Goal: Find specific page/section: Find specific page/section

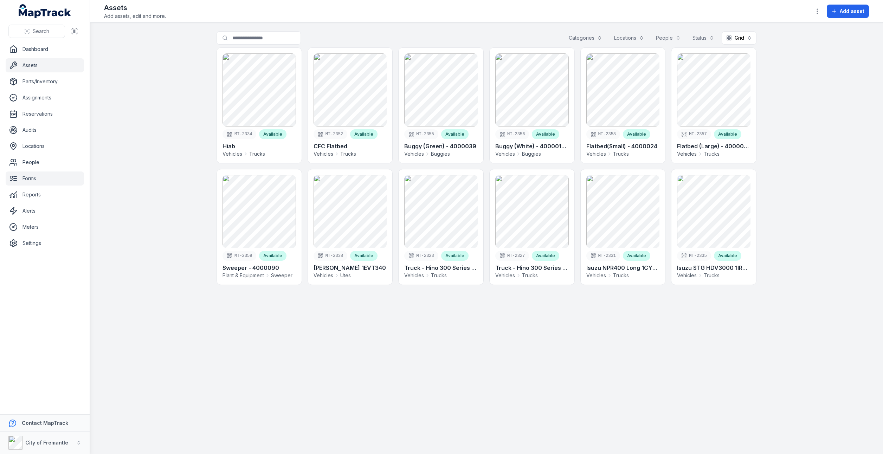
click at [37, 173] on link "Forms" at bounding box center [45, 178] width 78 height 14
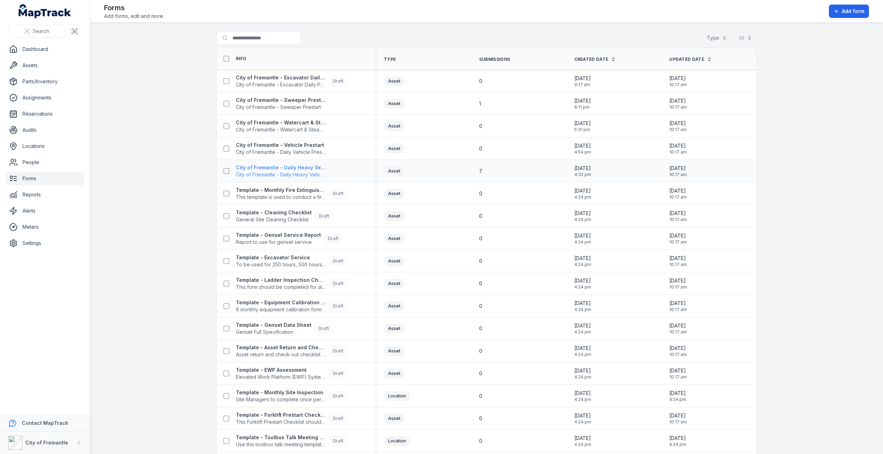
click at [286, 172] on span "City of Fremantle - Daily Heavy Vehicle Prestart" at bounding box center [281, 174] width 90 height 7
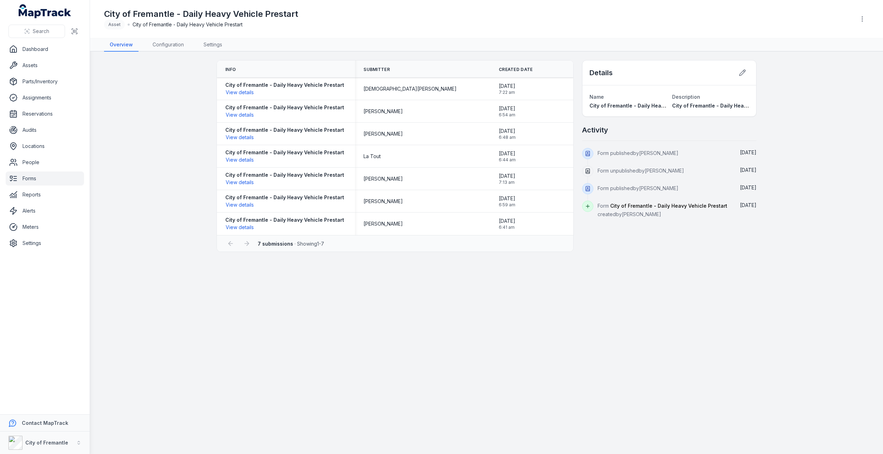
click at [29, 176] on link "Forms" at bounding box center [45, 178] width 78 height 14
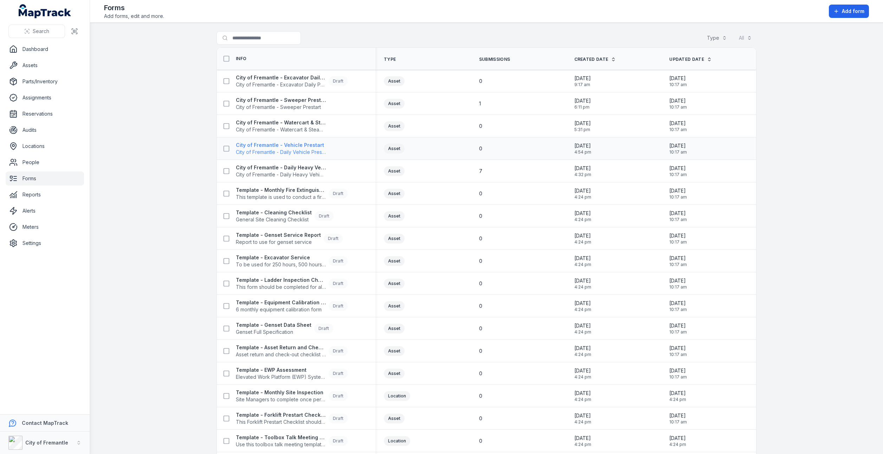
click at [282, 145] on strong "City of Fremantle - Vehicle Prestart" at bounding box center [281, 145] width 90 height 7
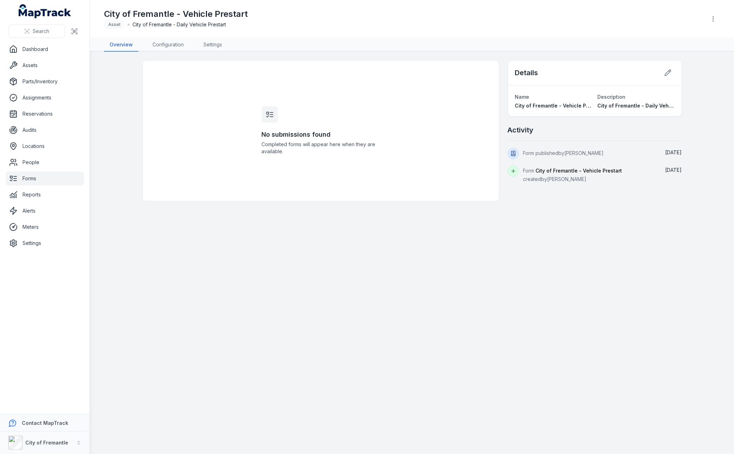
click at [30, 175] on link "Forms" at bounding box center [45, 178] width 78 height 14
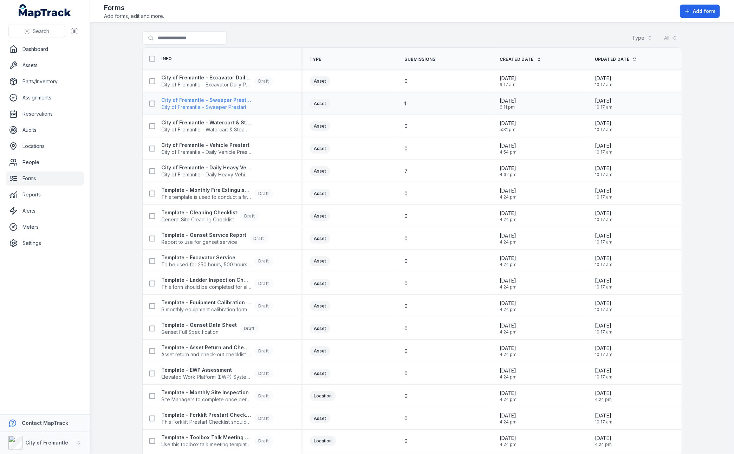
click at [211, 105] on span "City of Fremantle - Sweeper Prestart" at bounding box center [207, 107] width 90 height 7
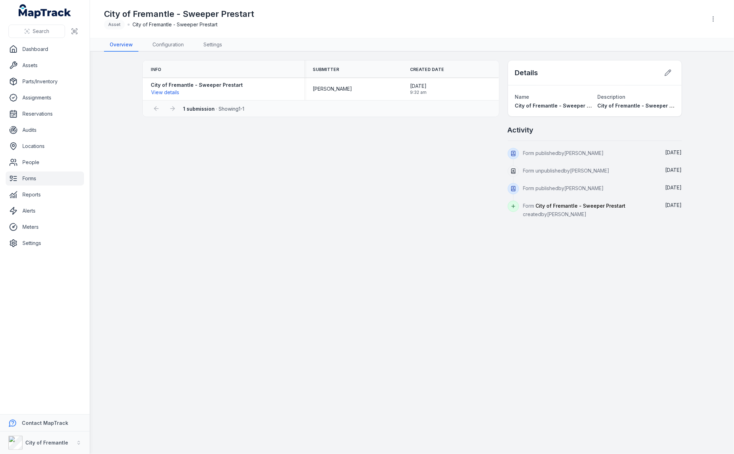
click at [32, 176] on link "Forms" at bounding box center [45, 178] width 78 height 14
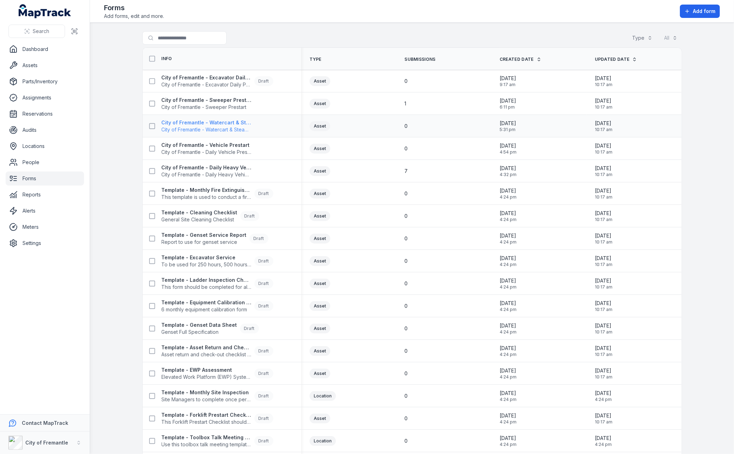
click at [216, 125] on strong "City of Fremantle - Watercart & Steamer Prestart" at bounding box center [207, 122] width 90 height 7
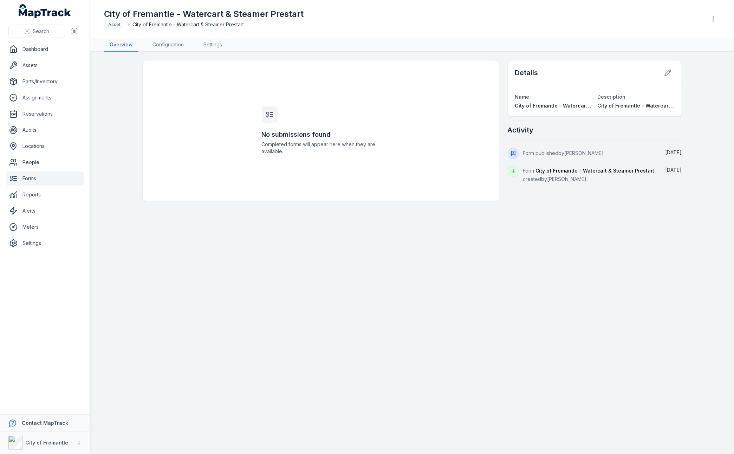
click at [33, 177] on link "Forms" at bounding box center [45, 178] width 78 height 14
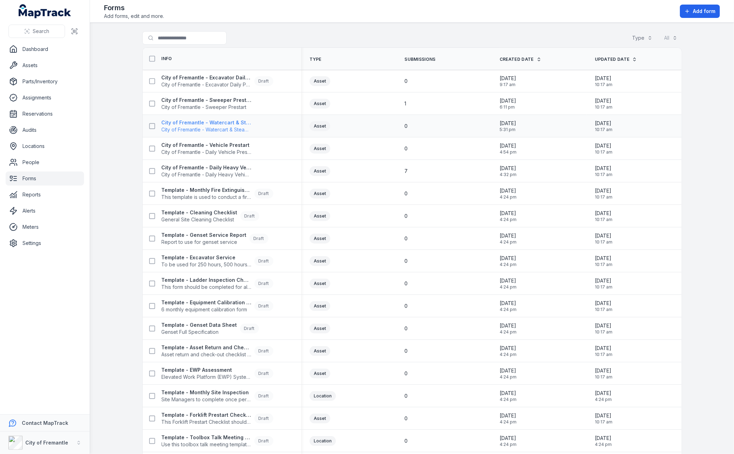
click at [209, 128] on span "City of Fremantle - Watercart & Steamer Prestart" at bounding box center [207, 129] width 90 height 7
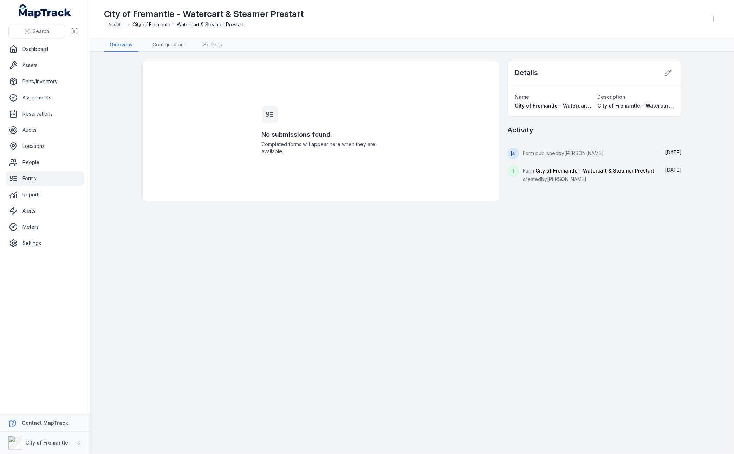
click at [46, 181] on link "Forms" at bounding box center [45, 178] width 78 height 14
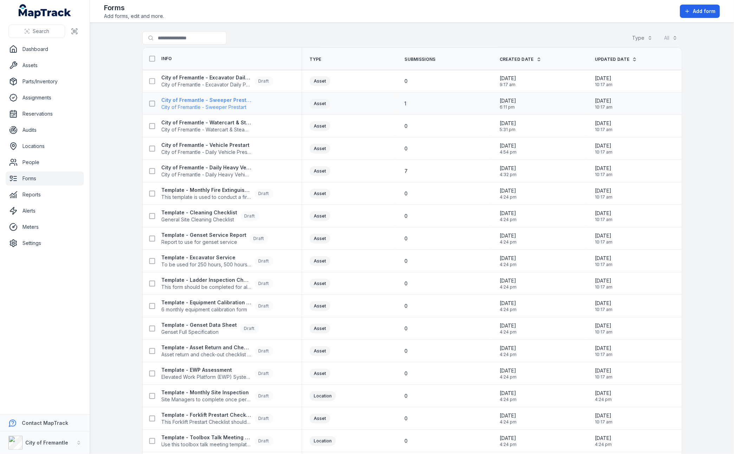
click at [214, 106] on span "City of Fremantle - Sweeper Prestart" at bounding box center [207, 107] width 90 height 7
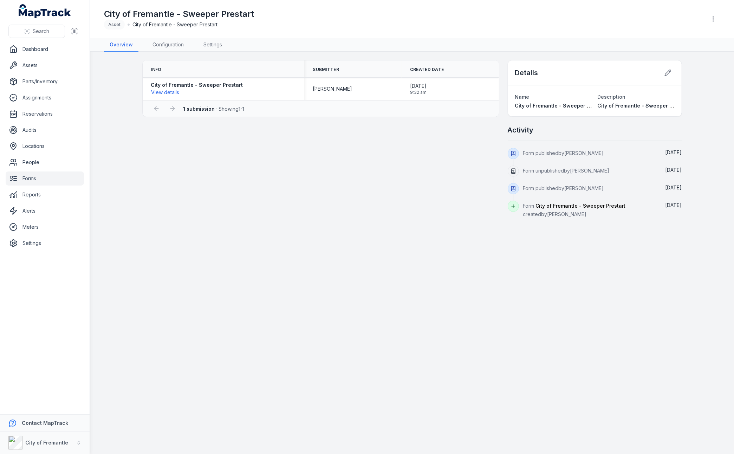
click at [39, 180] on link "Forms" at bounding box center [45, 178] width 78 height 14
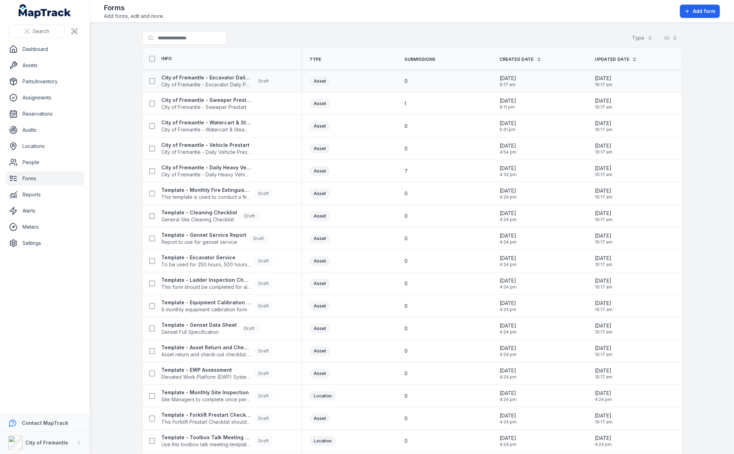
click at [193, 88] on div "City of Fremantle - Excavator Daily Pre-start Checklist City of Fremantle - Exc…" at bounding box center [222, 81] width 158 height 20
click at [198, 79] on strong "City of Fremantle - Excavator Daily Pre-start Checklist" at bounding box center [207, 77] width 90 height 7
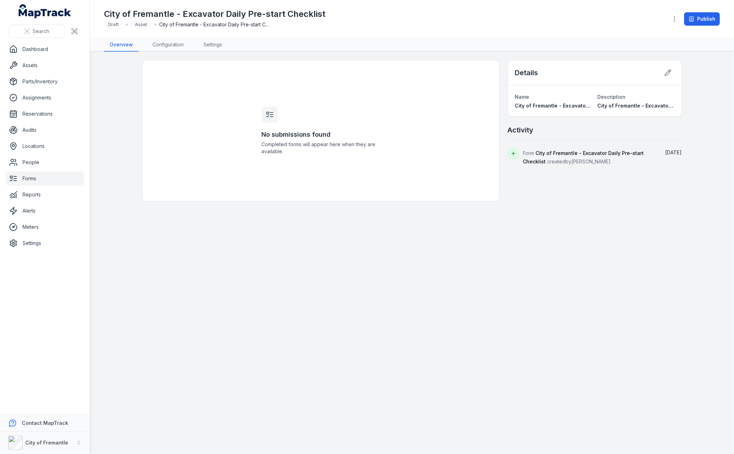
click at [33, 182] on link "Forms" at bounding box center [45, 178] width 78 height 14
